Goal: Contribute content

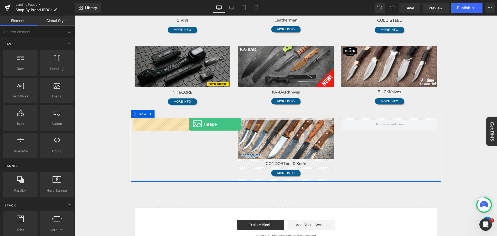
drag, startPoint x: 144, startPoint y: 112, endPoint x: 189, endPoint y: 124, distance: 46.4
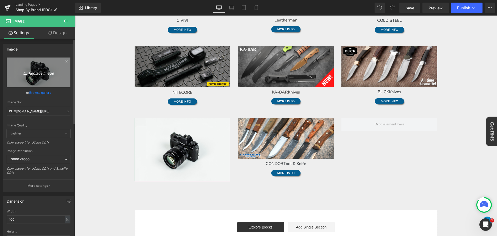
click at [36, 74] on icon "Replace Image" at bounding box center [38, 72] width 41 height 6
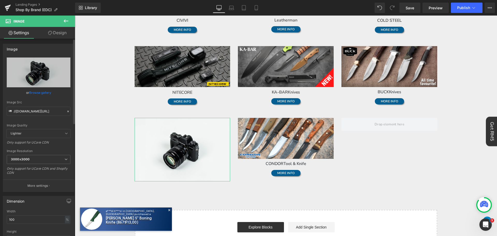
click at [46, 91] on link "Browse gallery" at bounding box center [40, 92] width 22 height 9
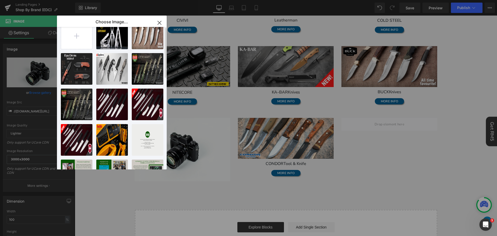
scroll to position [26, 0]
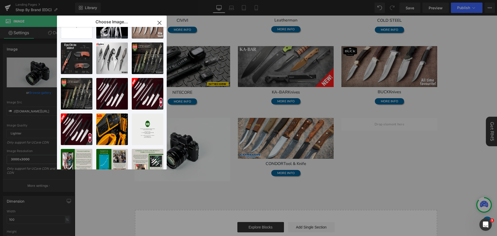
click at [162, 20] on icon "button" at bounding box center [159, 23] width 8 height 8
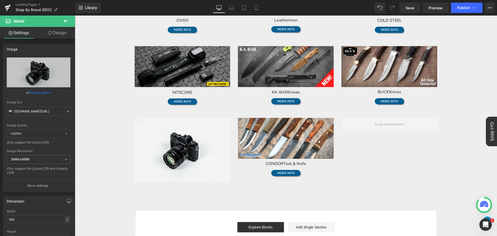
drag, startPoint x: 206, startPoint y: 1, endPoint x: 201, endPoint y: 1, distance: 5.2
drag, startPoint x: 201, startPoint y: 1, endPoint x: 196, endPoint y: 1, distance: 4.9
click at [196, 2] on div "Library Desktop Desktop Laptop Tablet Mobile Save Preview Publish Scheduled Vie…" at bounding box center [286, 8] width 422 height 16
drag, startPoint x: 46, startPoint y: 112, endPoint x: 57, endPoint y: 115, distance: 11.2
click at [46, 112] on input "//[DOMAIN_NAME][URL]" at bounding box center [39, 111] width 64 height 9
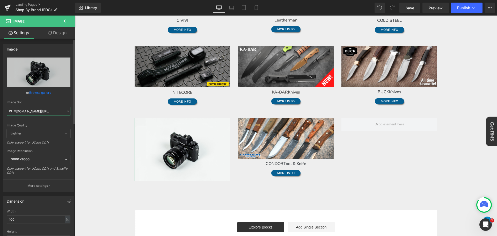
paste input "[URL][DOMAIN_NAME]"
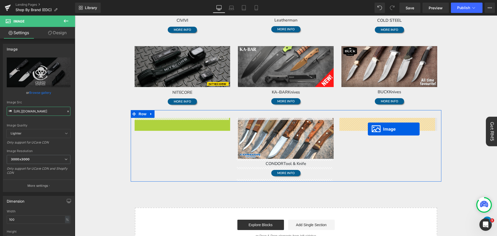
drag, startPoint x: 173, startPoint y: 140, endPoint x: 368, endPoint y: 129, distance: 195.8
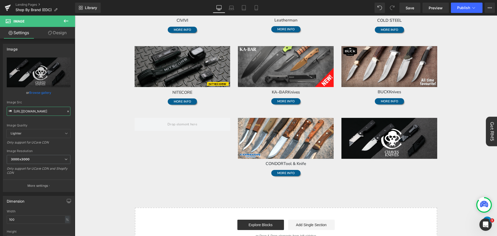
type input "[URL][DOMAIN_NAME]"
click at [65, 22] on icon at bounding box center [66, 21] width 6 height 6
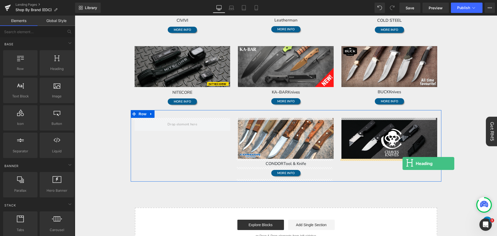
drag, startPoint x: 135, startPoint y: 91, endPoint x: 403, endPoint y: 163, distance: 276.8
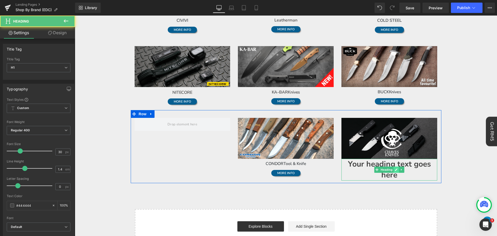
click at [397, 172] on ul "Heading" at bounding box center [389, 170] width 30 height 6
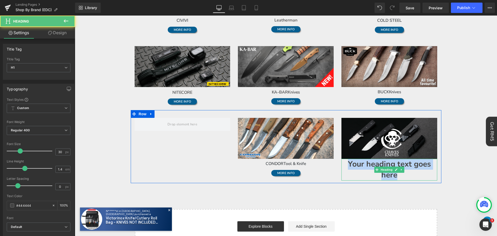
drag, startPoint x: 402, startPoint y: 176, endPoint x: 346, endPoint y: 163, distance: 57.1
click at [346, 163] on h1 "Your heading text goes here" at bounding box center [390, 170] width 96 height 22
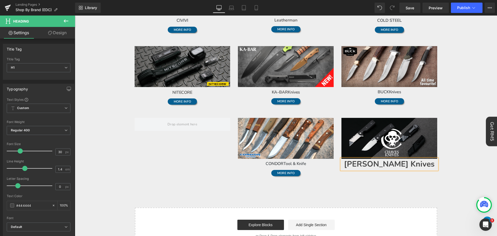
click at [473, 158] on body "Time to own it Why wait? Shop [DATE], 0% interest over 3 payments. 0% interest …" at bounding box center [286, 135] width 422 height 603
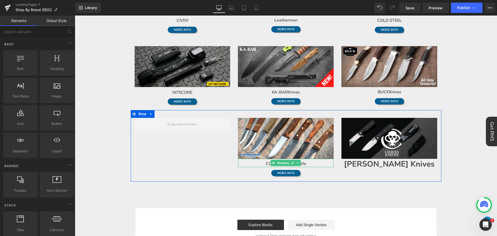
click at [321, 163] on h1 "CONDOR Tool & Knife" at bounding box center [286, 164] width 96 height 6
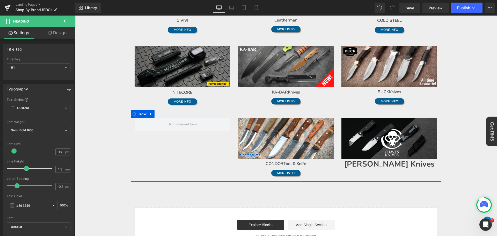
click at [420, 165] on h1 "[PERSON_NAME] Knives" at bounding box center [390, 164] width 96 height 11
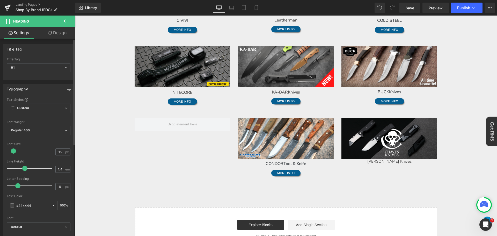
type input "16"
drag, startPoint x: 20, startPoint y: 151, endPoint x: 14, endPoint y: 152, distance: 6.0
click at [14, 152] on span at bounding box center [13, 150] width 5 height 5
type input "1.5"
click at [25, 168] on span at bounding box center [26, 168] width 5 height 5
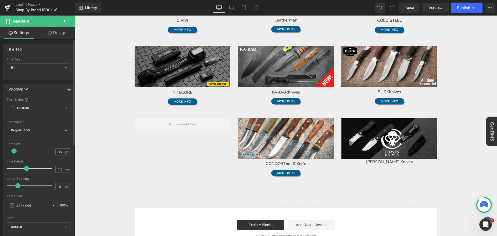
type input "-0.1"
click at [17, 185] on span at bounding box center [17, 185] width 5 height 5
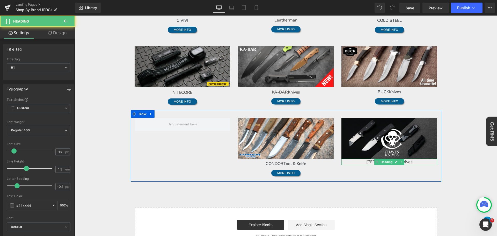
drag, startPoint x: 416, startPoint y: 162, endPoint x: 410, endPoint y: 163, distance: 5.4
click at [416, 162] on h1 "[PERSON_NAME] Knives" at bounding box center [390, 162] width 96 height 6
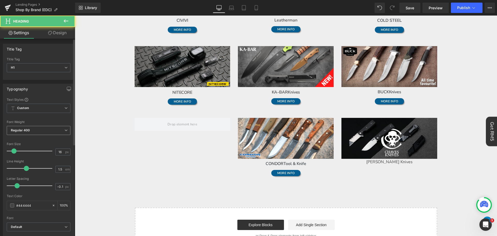
click at [40, 125] on div "Font Weight Regular 400 Thin 100 Semi Thin 200 Light 300 Regular 400 Medium 500…" at bounding box center [39, 130] width 64 height 21
click at [43, 129] on span "Regular 400" at bounding box center [39, 130] width 64 height 9
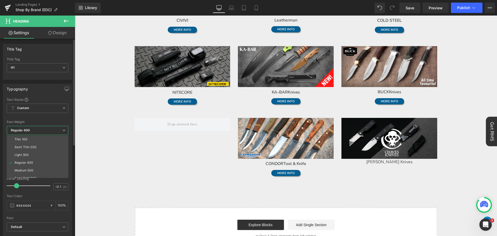
scroll to position [26, 0]
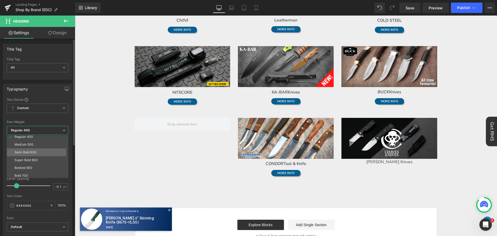
click at [50, 153] on li "Semi Bold 600" at bounding box center [39, 152] width 64 height 8
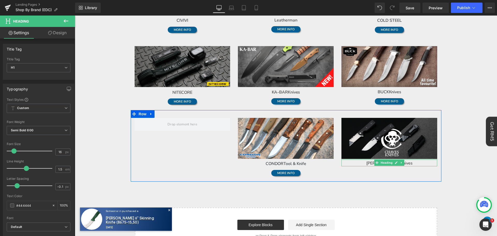
click at [433, 160] on div "[PERSON_NAME] Knives Heading" at bounding box center [390, 163] width 96 height 8
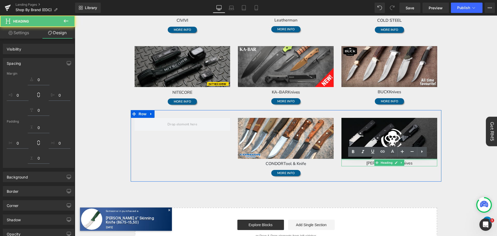
click at [473, 164] on body "Time to own it Why wait? Shop [DATE], 0% interest over 3 payments. 0% interest …" at bounding box center [286, 135] width 422 height 603
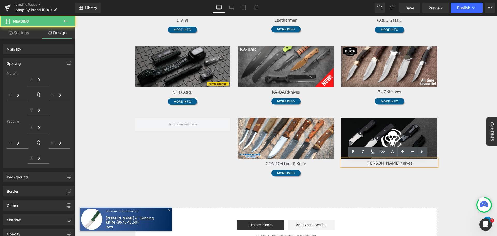
click at [466, 165] on body "Time to own it Why wait? Shop [DATE], 0% interest over 3 payments. 0% interest …" at bounding box center [286, 135] width 422 height 603
click at [473, 194] on body "Time to own it Why wait? Shop [DATE], 0% interest over 3 payments. 0% interest …" at bounding box center [286, 135] width 422 height 603
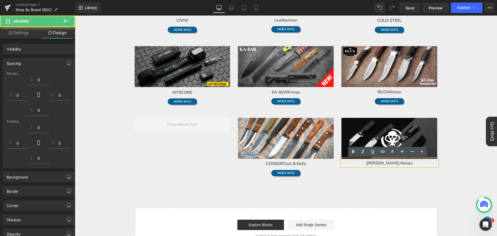
click at [419, 196] on div "brands Text Block Row Image Microtech Heading MORE INFO Button Image ESEE Knive…" at bounding box center [286, 61] width 311 height 377
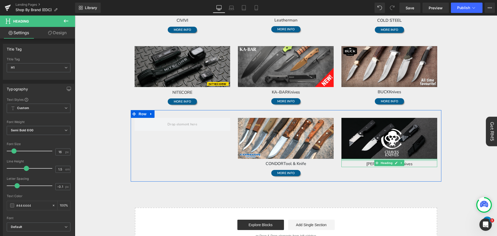
click at [410, 160] on div at bounding box center [390, 160] width 96 height 2
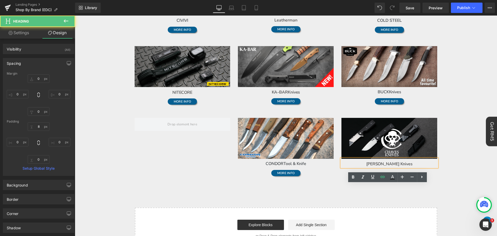
scroll to position [156, 0]
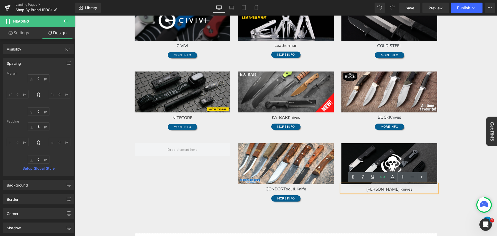
click at [473, 178] on body "Time to own it Why wait? Shop [DATE], 0% interest over 3 payments. 0% interest …" at bounding box center [286, 161] width 422 height 603
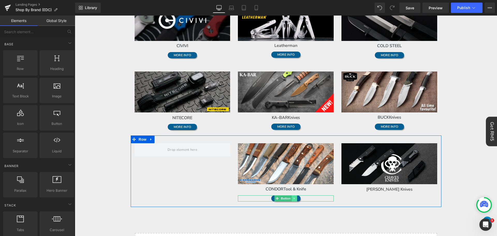
click at [294, 200] on link at bounding box center [294, 198] width 5 height 6
click at [291, 199] on icon at bounding box center [292, 198] width 3 height 3
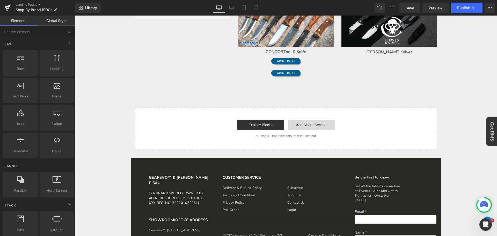
scroll to position [275, 0]
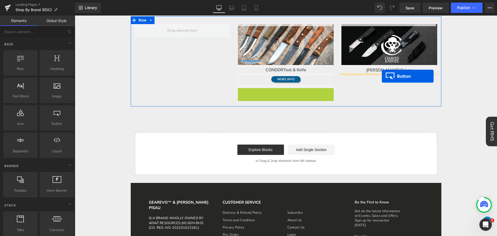
drag, startPoint x: 277, startPoint y: 90, endPoint x: 382, endPoint y: 76, distance: 106.3
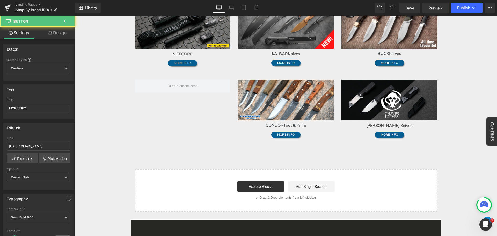
scroll to position [196, 0]
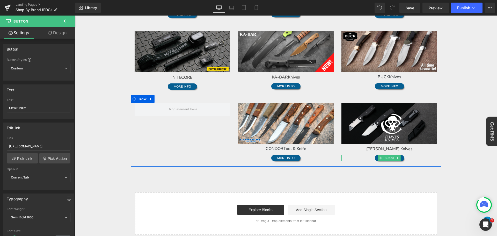
click at [408, 158] on div "MORE INFO" at bounding box center [390, 158] width 96 height 6
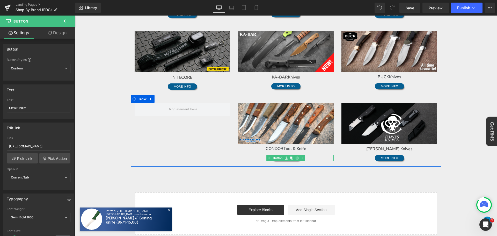
click at [317, 159] on div "MORE INFO" at bounding box center [286, 158] width 96 height 6
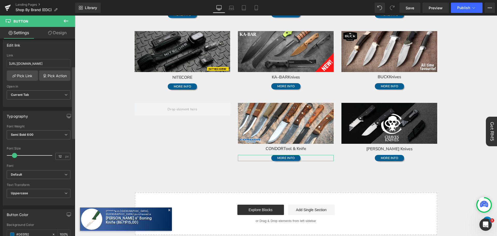
scroll to position [104, 0]
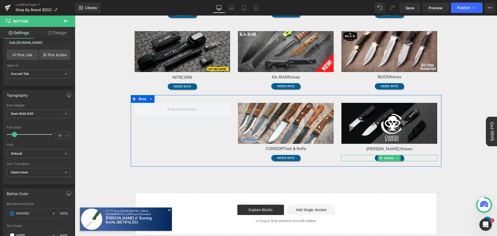
click at [422, 157] on div "MORE INFO" at bounding box center [390, 158] width 96 height 6
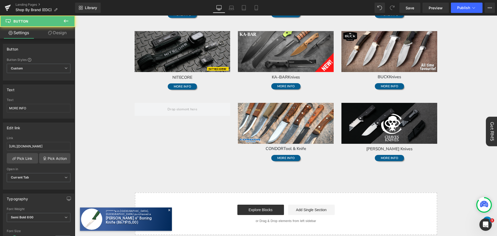
click at [472, 162] on body "Time to own it Why wait? Shop [DATE], 0% interest over 3 payments. 0% interest …" at bounding box center [286, 120] width 422 height 603
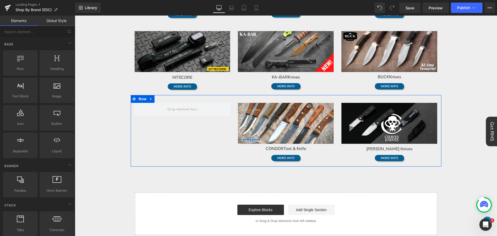
click at [420, 157] on div "MORE INFO" at bounding box center [390, 158] width 96 height 6
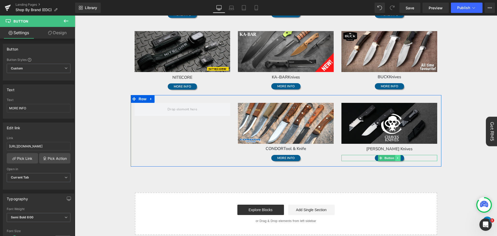
click at [399, 158] on link at bounding box center [397, 158] width 5 height 6
click at [427, 158] on div "MORE INFO" at bounding box center [390, 158] width 96 height 6
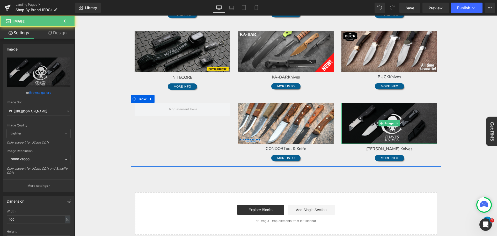
click at [429, 131] on img at bounding box center [390, 123] width 96 height 41
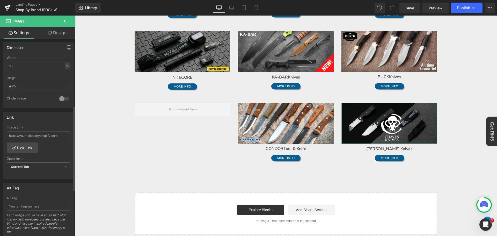
scroll to position [155, 0]
click at [41, 131] on input "text" at bounding box center [39, 133] width 64 height 9
paste input "[URL][DOMAIN_NAME][PERSON_NAME]"
type input "[URL][DOMAIN_NAME][PERSON_NAME]"
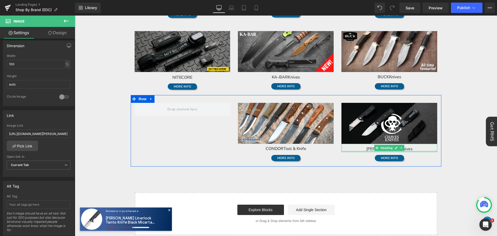
click at [409, 150] on h1 "[PERSON_NAME] Knives" at bounding box center [390, 149] width 96 height 6
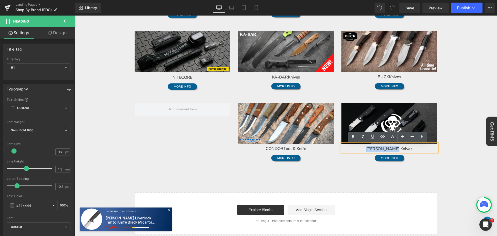
drag, startPoint x: 409, startPoint y: 149, endPoint x: 373, endPoint y: 149, distance: 36.0
click at [373, 149] on h1 "[PERSON_NAME] Knives" at bounding box center [390, 149] width 96 height 6
click at [384, 139] on icon at bounding box center [383, 136] width 6 height 6
click at [377, 160] on input "[URL][DOMAIN_NAME]" at bounding box center [372, 159] width 80 height 13
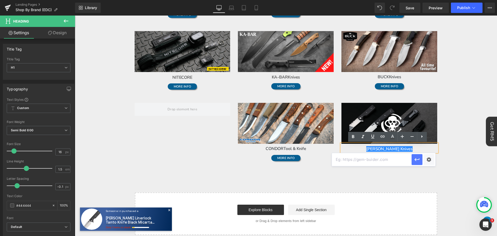
paste input "[URL][DOMAIN_NAME][PERSON_NAME]"
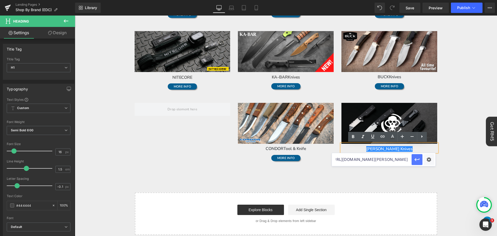
type input "[URL][DOMAIN_NAME][PERSON_NAME]"
click at [417, 158] on icon "button" at bounding box center [417, 159] width 6 height 6
click at [431, 156] on div "MORE INFO" at bounding box center [390, 158] width 96 height 6
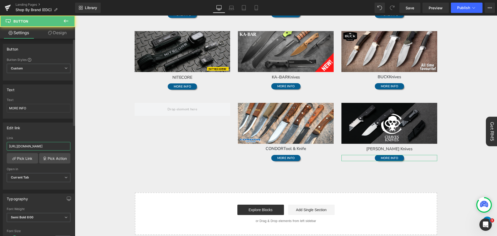
click at [45, 145] on input "[URL][DOMAIN_NAME]" at bounding box center [39, 146] width 64 height 9
paste input "haves-knives"
type input "[URL][DOMAIN_NAME][PERSON_NAME]"
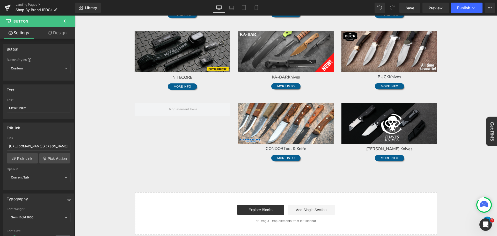
click at [466, 85] on body "Time to own it Why wait? Shop [DATE], 0% interest over 3 payments. 0% interest …" at bounding box center [286, 120] width 422 height 603
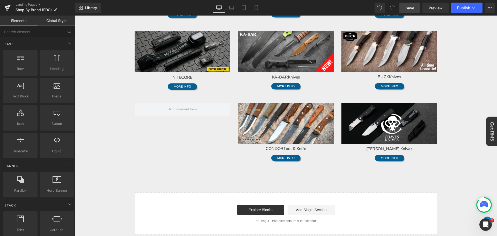
click at [414, 6] on span "Save" at bounding box center [410, 7] width 9 height 5
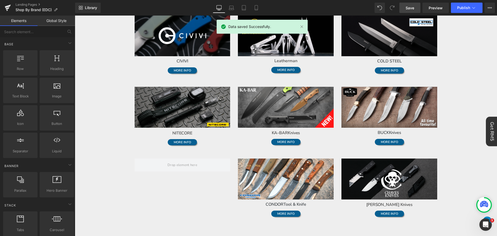
scroll to position [119, 0]
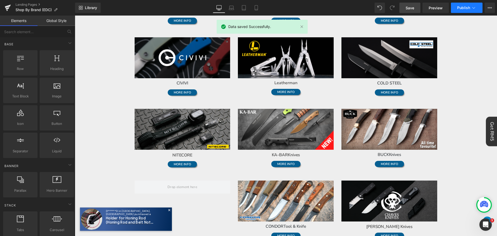
click at [471, 7] on icon at bounding box center [473, 7] width 5 height 5
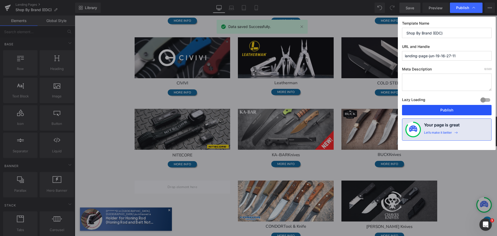
click at [448, 110] on button "Publish" at bounding box center [447, 110] width 90 height 10
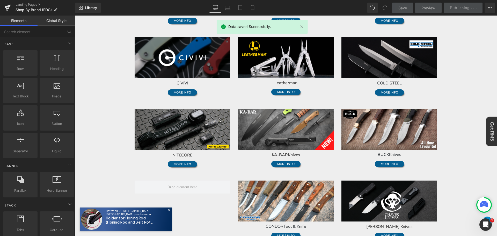
drag, startPoint x: 463, startPoint y: 61, endPoint x: 464, endPoint y: 58, distance: 3.0
drag, startPoint x: 464, startPoint y: 58, endPoint x: 420, endPoint y: 34, distance: 49.9
click at [466, 34] on body "Time to own it Why wait? Shop [DATE], 0% interest over 3 payments. 0% interest …" at bounding box center [286, 198] width 422 height 603
